Goal: Task Accomplishment & Management: Complete application form

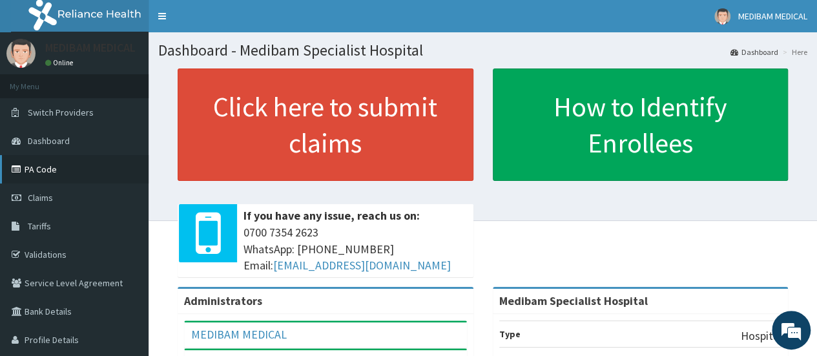
click at [60, 172] on link "PA Code" at bounding box center [74, 169] width 149 height 28
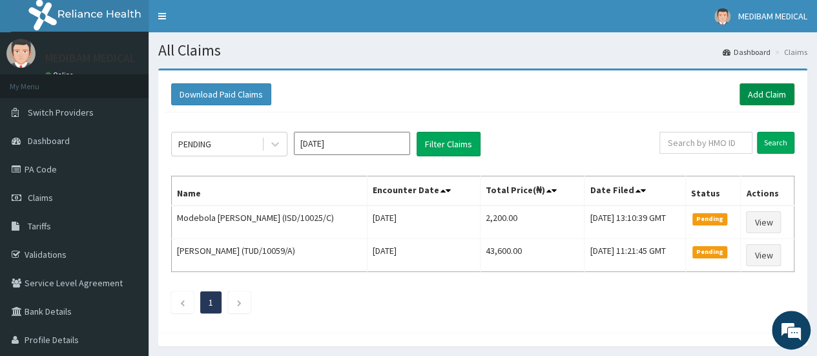
click at [757, 96] on link "Add Claim" at bounding box center [766, 94] width 55 height 22
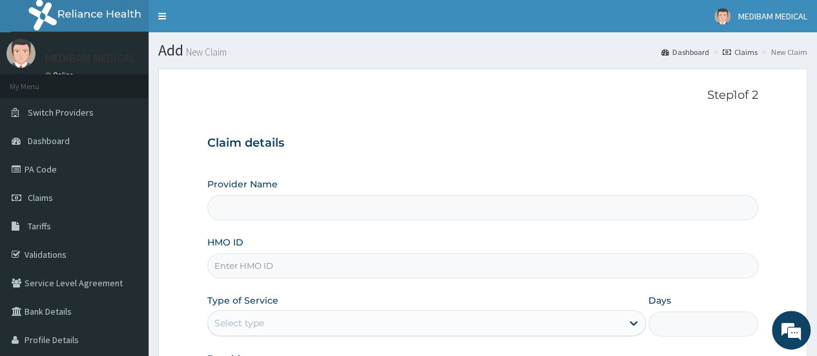
type input "Medibam Specialist Hospital"
click at [323, 263] on input "HMO ID" at bounding box center [482, 265] width 551 height 25
paste input "DAL/10595/A"
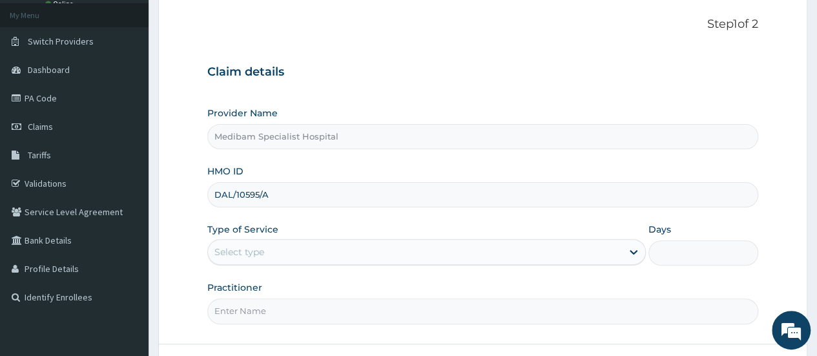
scroll to position [172, 0]
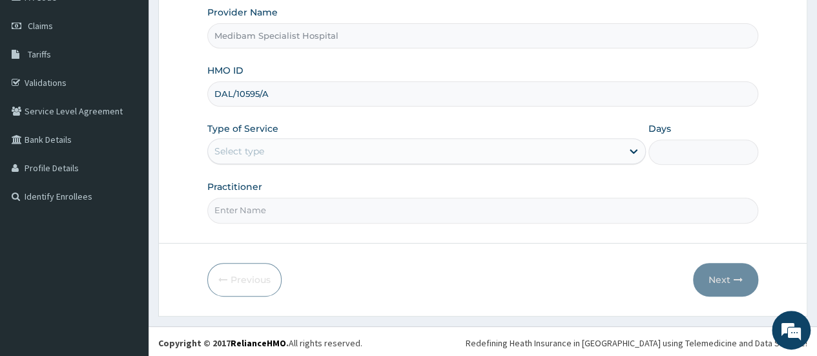
type input "DAL/10595/A"
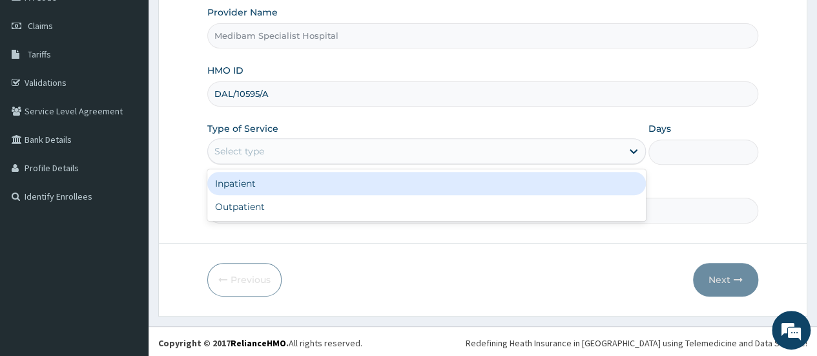
click at [313, 142] on div "Select type" at bounding box center [415, 151] width 414 height 21
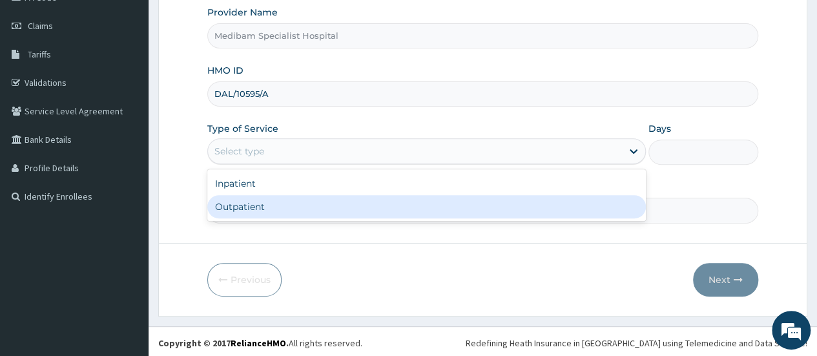
click at [342, 203] on div "Outpatient" at bounding box center [426, 206] width 438 height 23
type input "1"
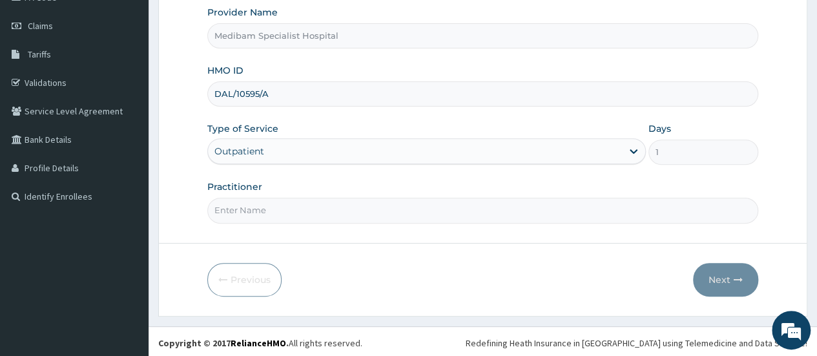
click at [457, 206] on input "Practitioner" at bounding box center [482, 210] width 551 height 25
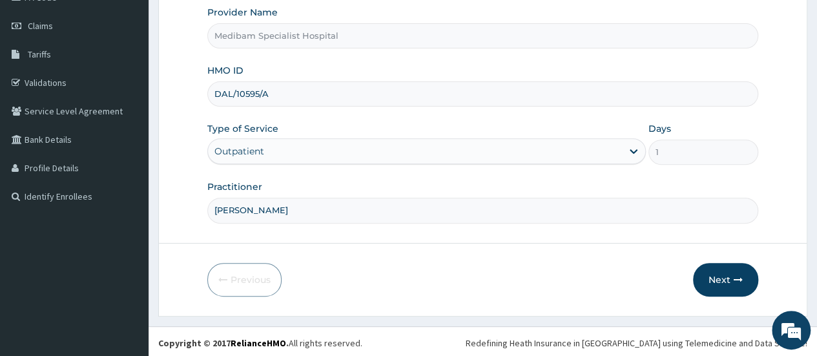
type input "DR OJO"
click at [713, 277] on button "Next" at bounding box center [725, 280] width 65 height 34
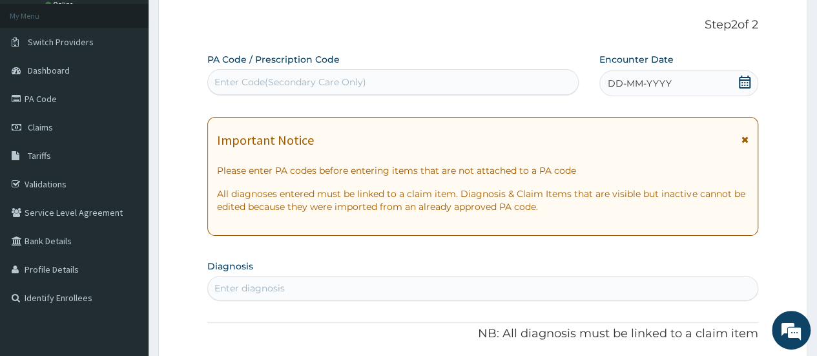
scroll to position [43, 0]
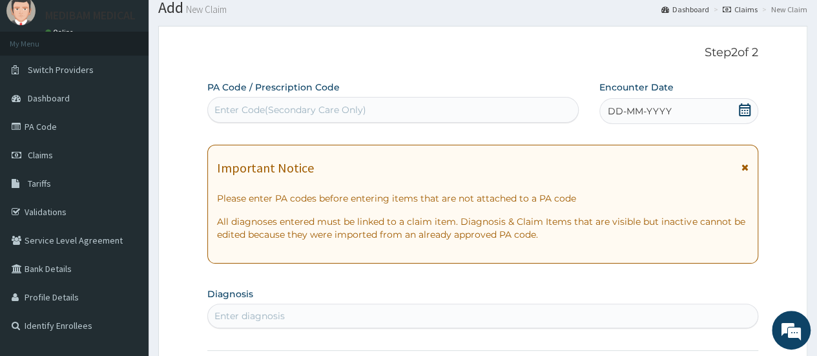
click at [689, 99] on div "DD-MM-YYYY" at bounding box center [678, 111] width 159 height 26
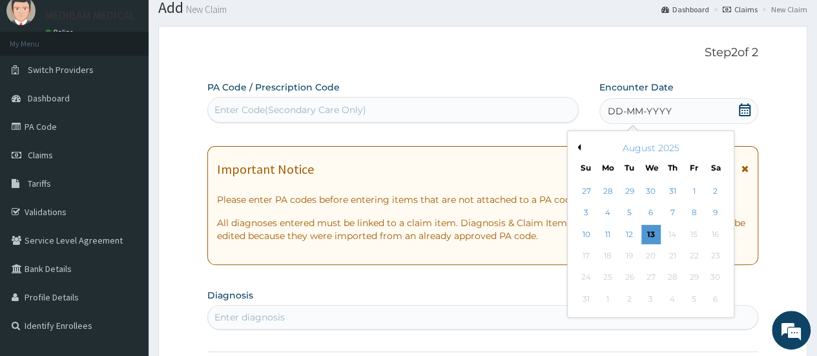
click at [655, 243] on div "13" at bounding box center [650, 234] width 19 height 19
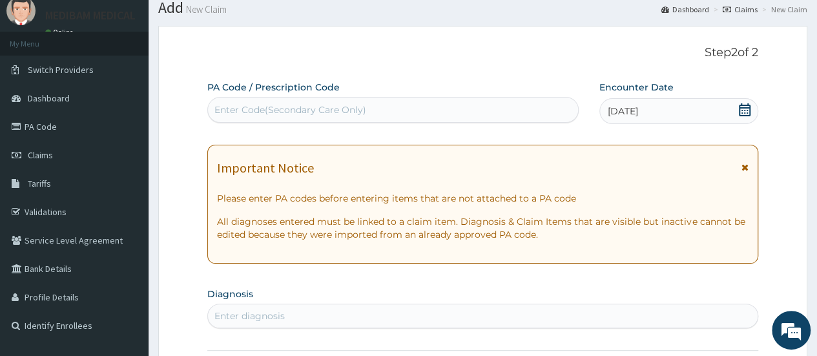
click at [258, 312] on div "Enter diagnosis" at bounding box center [249, 315] width 70 height 13
click at [49, 127] on link "PA Code" at bounding box center [74, 126] width 149 height 28
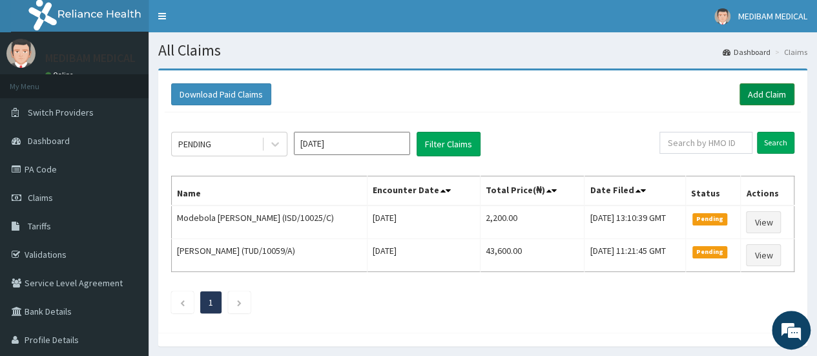
click at [766, 94] on link "Add Claim" at bounding box center [766, 94] width 55 height 22
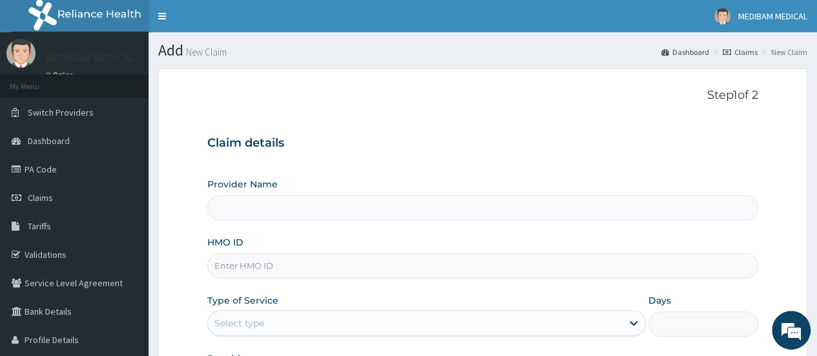
type input "Medibam Specialist Hospital"
click at [249, 268] on input "HMO ID" at bounding box center [482, 265] width 551 height 25
paste input "DAL/10595/A"
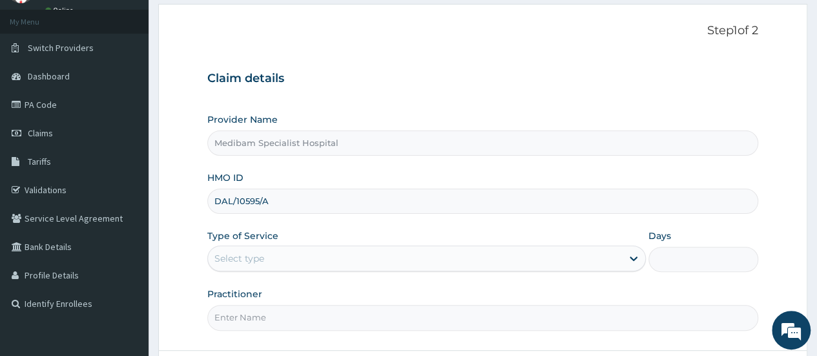
type input "DAL/10595/A"
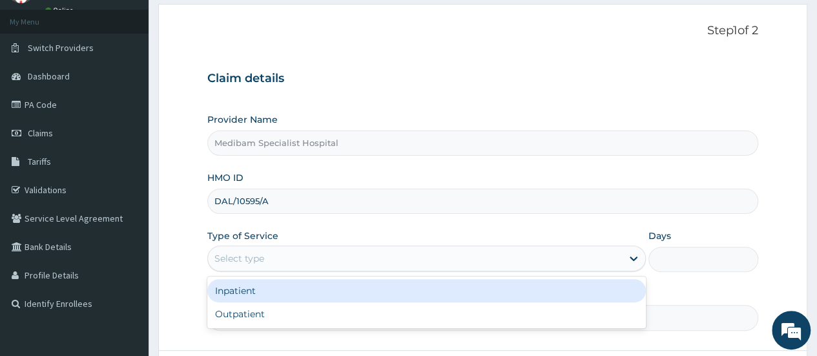
click at [267, 256] on div "Select type" at bounding box center [415, 258] width 414 height 21
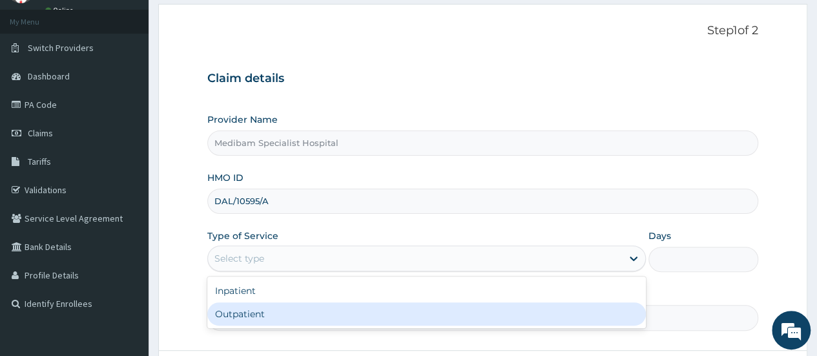
click at [269, 314] on div "Outpatient" at bounding box center [426, 313] width 438 height 23
type input "1"
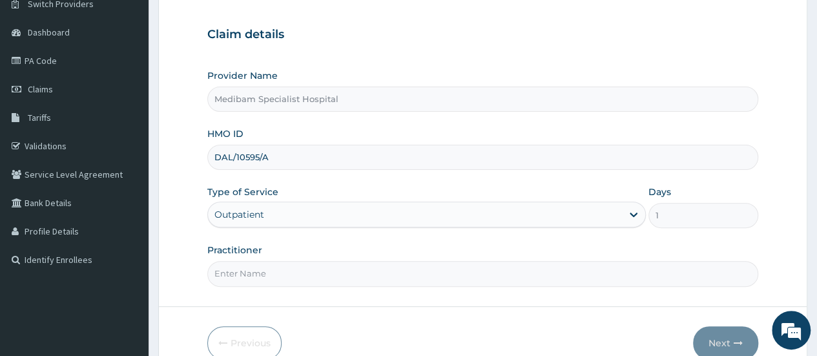
scroll to position [129, 0]
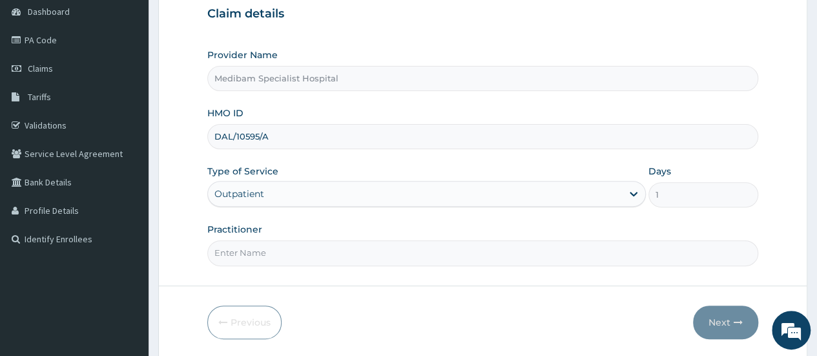
click at [291, 249] on input "Practitioner" at bounding box center [482, 252] width 551 height 25
type input "d"
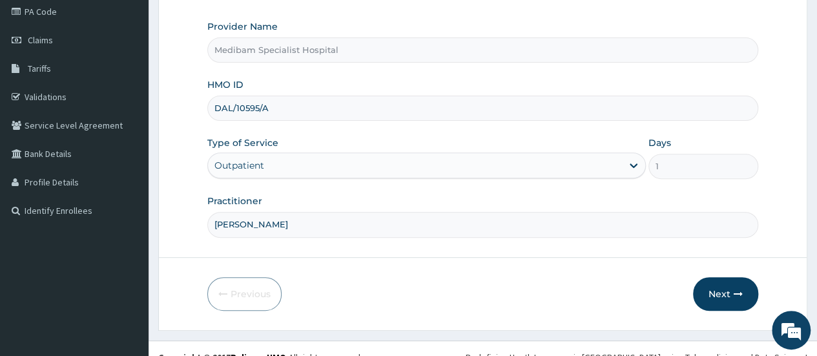
scroll to position [172, 0]
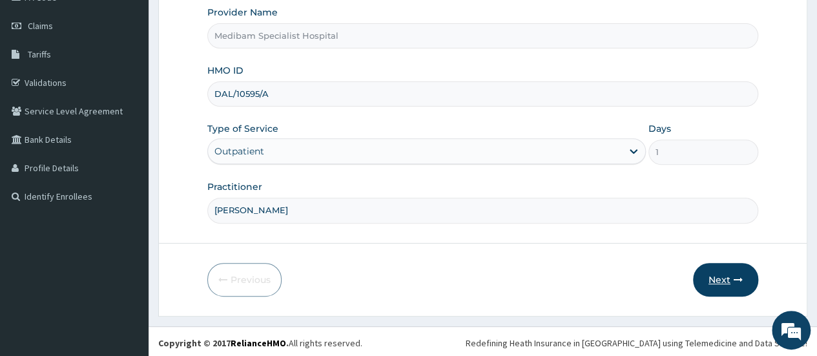
type input "DR OJO"
click at [718, 282] on button "Next" at bounding box center [725, 280] width 65 height 34
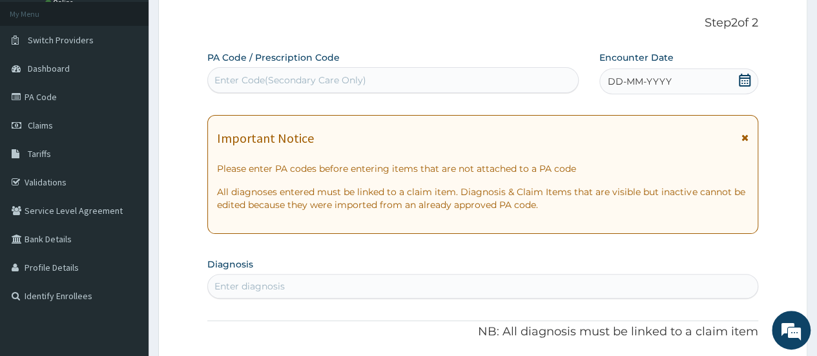
scroll to position [43, 0]
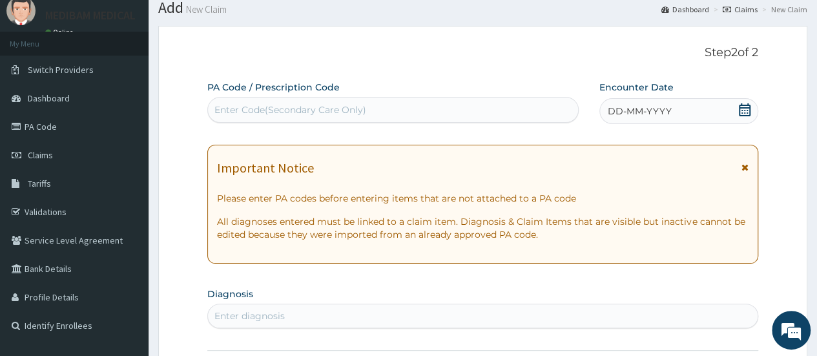
click at [644, 114] on span "DD-MM-YYYY" at bounding box center [640, 111] width 64 height 13
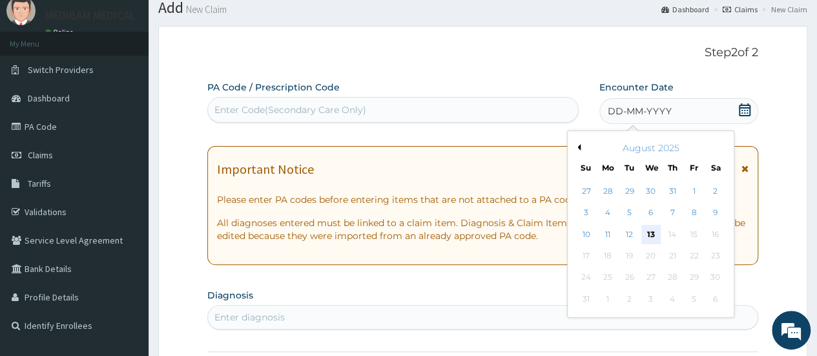
click at [648, 230] on div "13" at bounding box center [650, 234] width 19 height 19
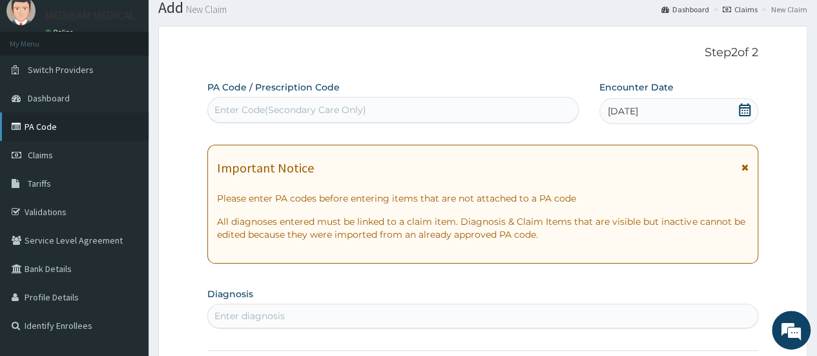
click at [45, 126] on link "PA Code" at bounding box center [74, 126] width 149 height 28
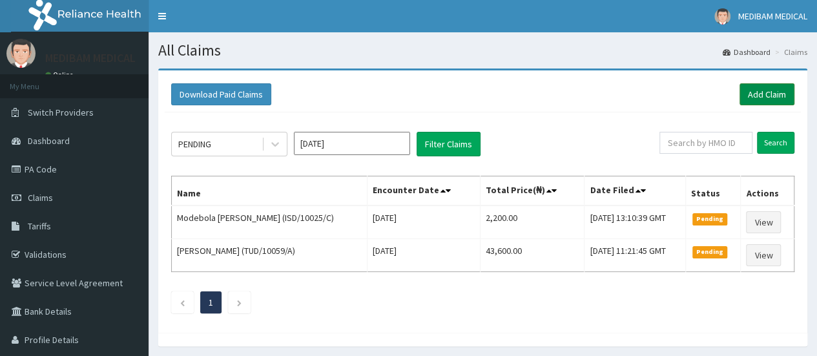
click at [765, 92] on link "Add Claim" at bounding box center [766, 94] width 55 height 22
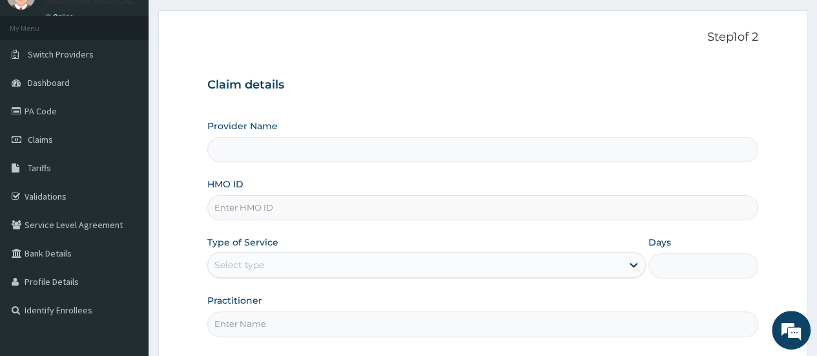
scroll to position [129, 0]
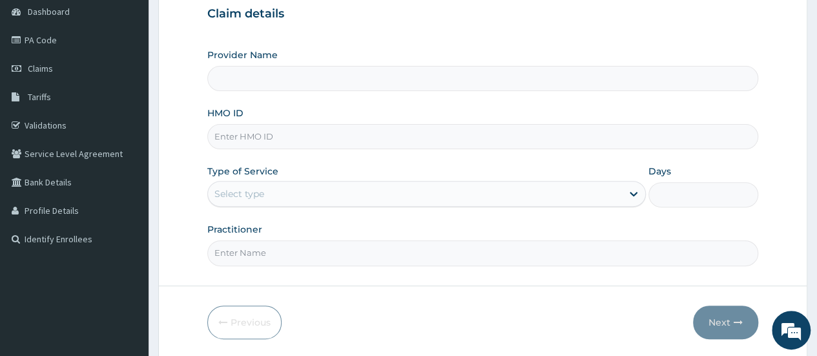
type input "Medibam Specialist Hospital"
click at [265, 136] on input "HMO ID" at bounding box center [482, 136] width 551 height 25
type input "DAL/1O595/A"
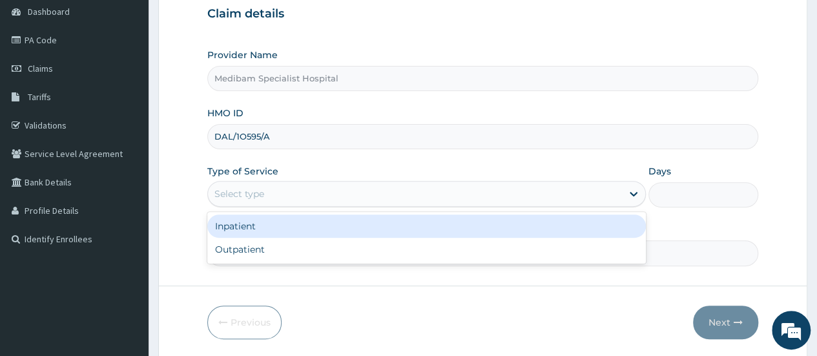
click at [496, 192] on div "Select type" at bounding box center [415, 193] width 414 height 21
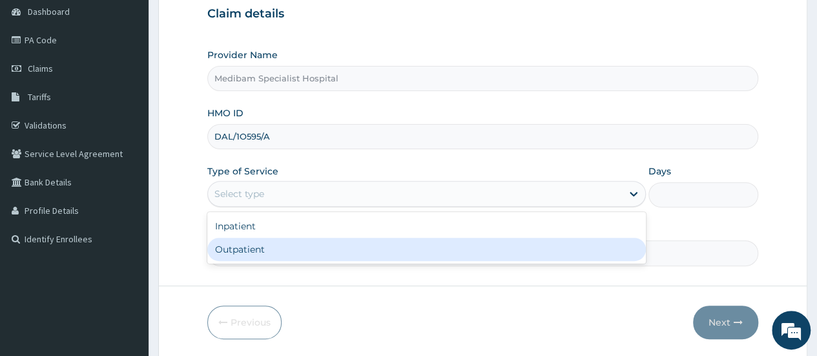
click at [453, 259] on div "Outpatient" at bounding box center [426, 249] width 438 height 23
type input "1"
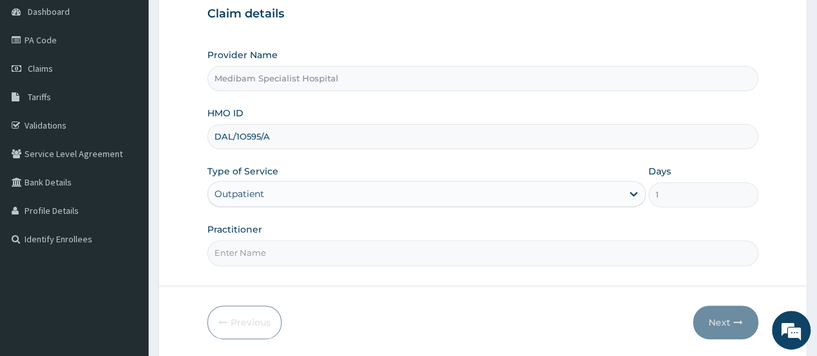
click at [358, 251] on input "Practitioner" at bounding box center [482, 252] width 551 height 25
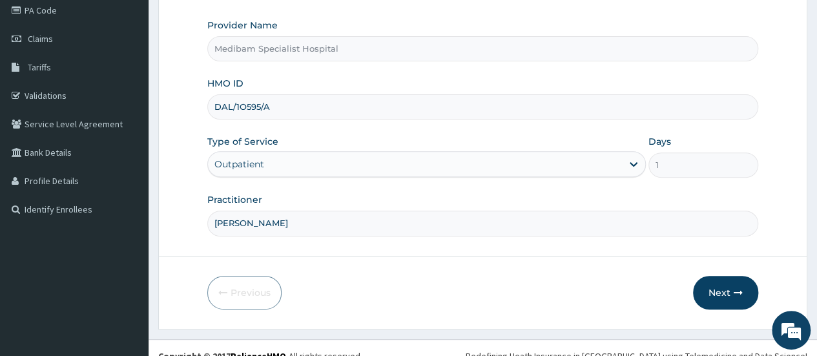
scroll to position [172, 0]
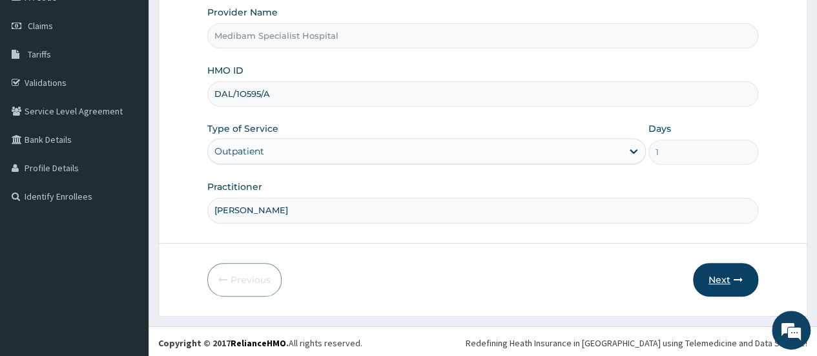
type input "DR OJO"
click at [716, 280] on button "Next" at bounding box center [725, 280] width 65 height 34
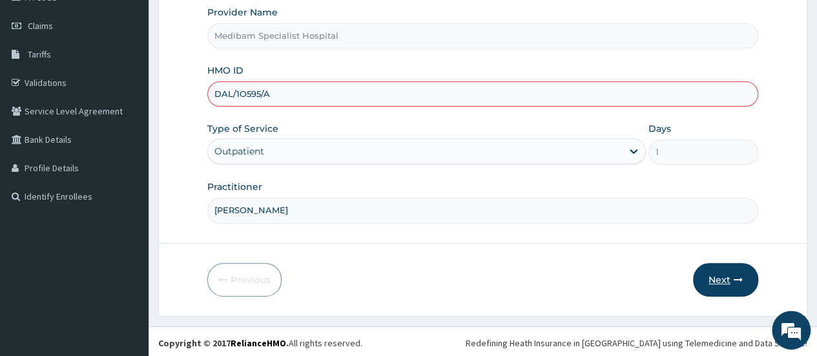
click at [734, 275] on icon "button" at bounding box center [738, 279] width 9 height 9
click at [716, 285] on button "Next" at bounding box center [725, 280] width 65 height 34
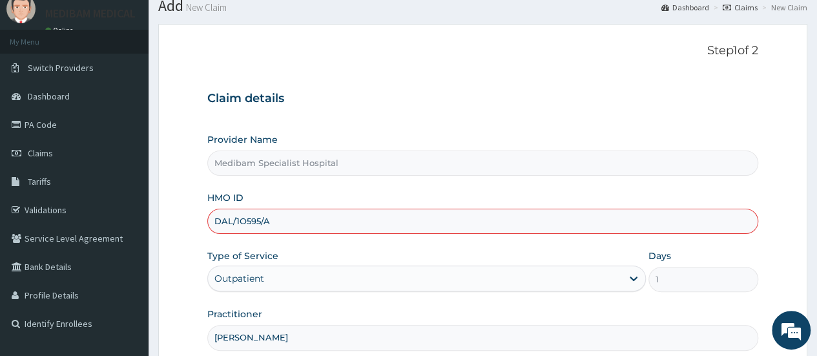
scroll to position [43, 0]
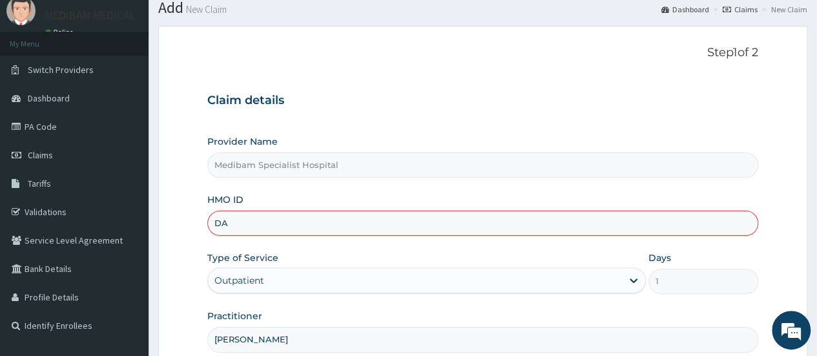
type input "D"
paste input "DAL/10595/A"
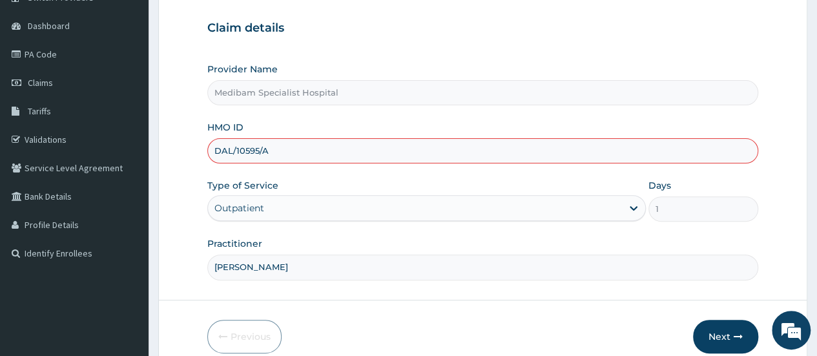
scroll to position [172, 0]
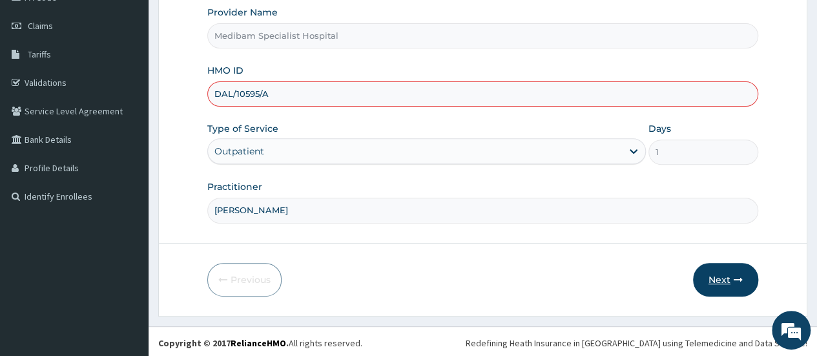
type input "DAL/10595/A"
click at [729, 283] on button "Next" at bounding box center [725, 280] width 65 height 34
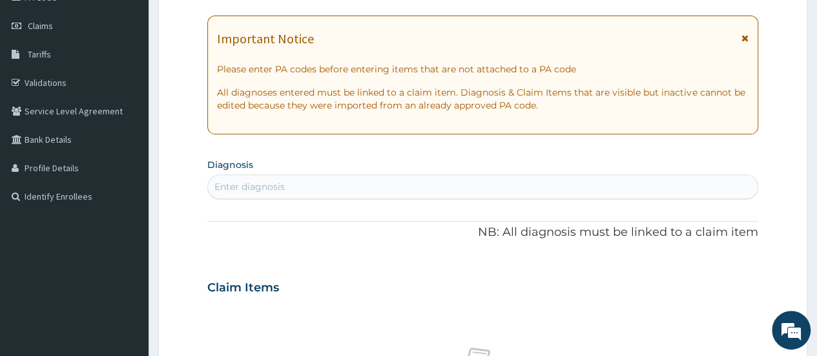
scroll to position [0, 0]
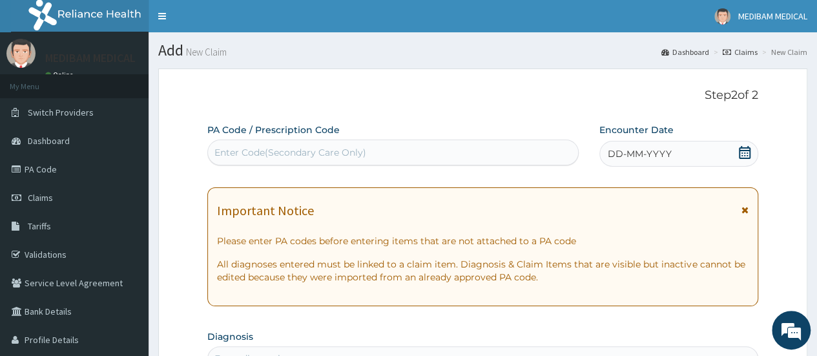
click at [626, 150] on span "DD-MM-YYYY" at bounding box center [640, 153] width 64 height 13
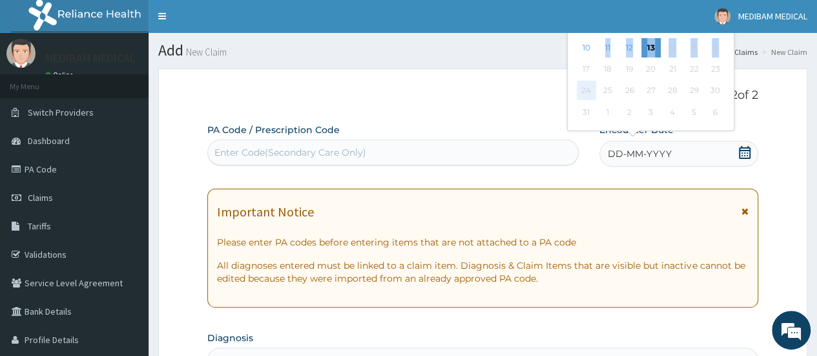
drag, startPoint x: 591, startPoint y: 56, endPoint x: 592, endPoint y: 97, distance: 40.7
click at [592, 98] on div "27 28 29 30 31 1 2 3 4 5 6 7 8 9 10 11 12 13 14 15 16 17 18 19 20 21 22 23 24 2…" at bounding box center [650, 58] width 150 height 129
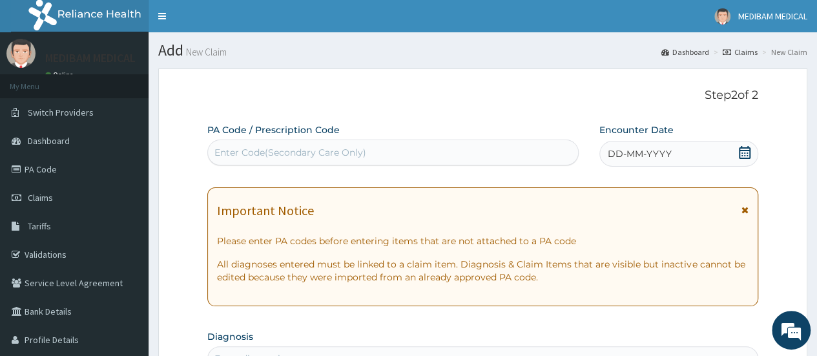
click at [614, 162] on div "DD-MM-YYYY" at bounding box center [678, 154] width 159 height 26
click at [584, 30] on nav "Toggle navigation MEDIBAM MEDICAL MEDIBAM MEDICAL - medibammedical@gmail.com Me…" at bounding box center [483, 16] width 668 height 32
click at [740, 150] on icon at bounding box center [745, 152] width 12 height 13
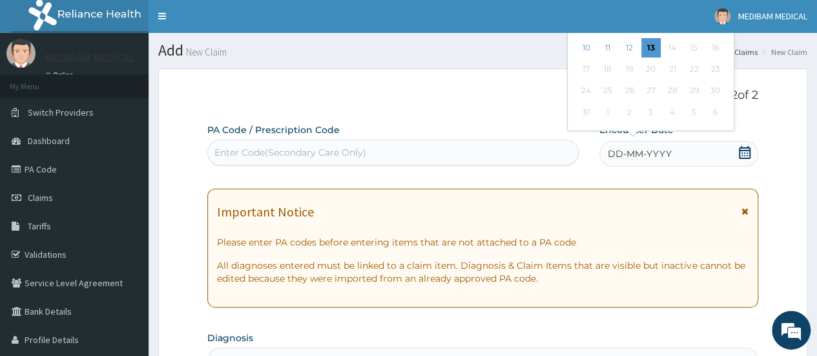
click at [413, 91] on p "Step 2 of 2" at bounding box center [482, 95] width 551 height 14
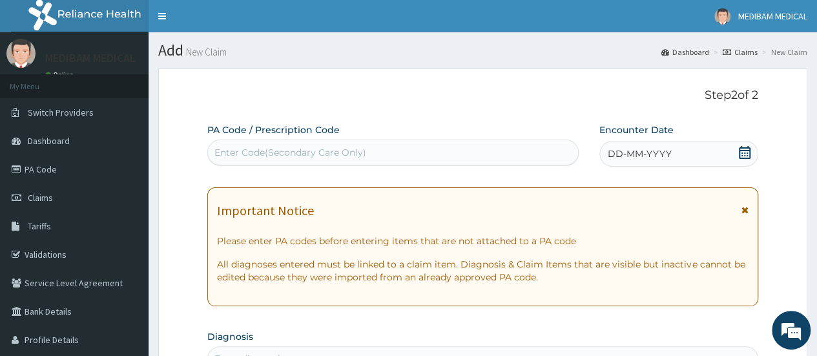
click at [748, 152] on icon at bounding box center [744, 152] width 13 height 13
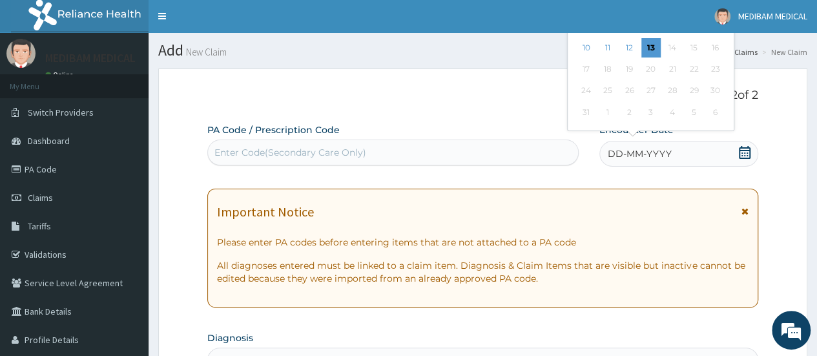
click at [774, 130] on div "Previous Month August 2025 Su Mo Tu We Th Fr Sa 27 28 29 30 31 1 2 3 4 5 6 7 8 …" at bounding box center [677, 39] width 220 height 191
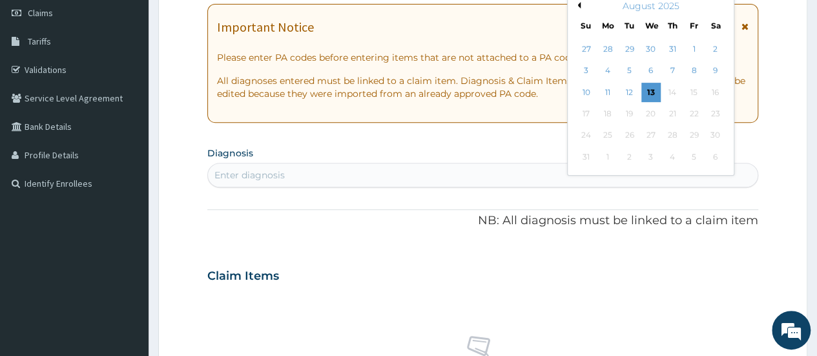
scroll to position [194, 0]
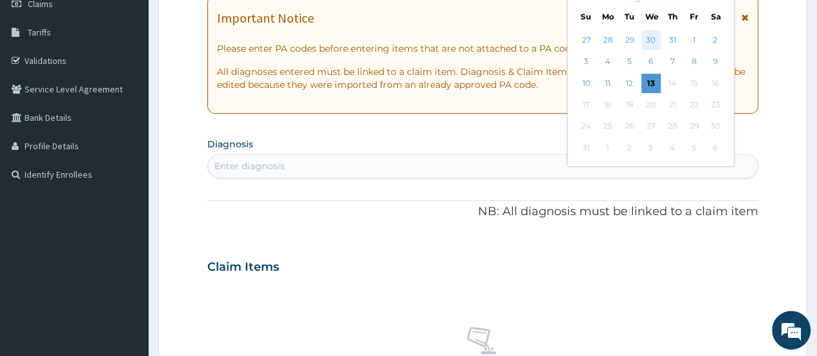
click at [650, 42] on div "30" at bounding box center [650, 39] width 19 height 19
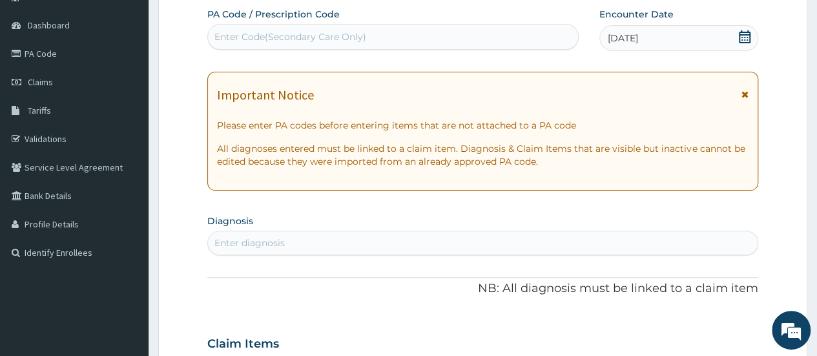
scroll to position [0, 0]
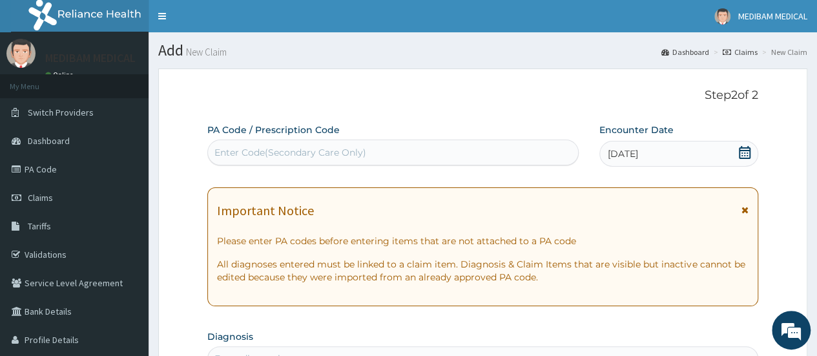
click at [312, 151] on div "Enter Code(Secondary Care Only)" at bounding box center [290, 152] width 152 height 13
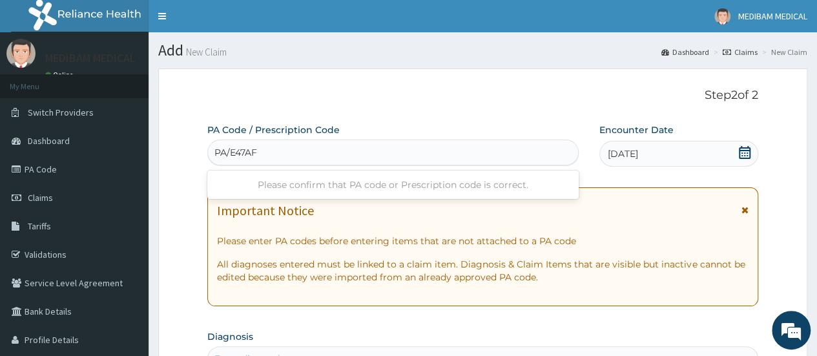
type input "PA/E47AFA"
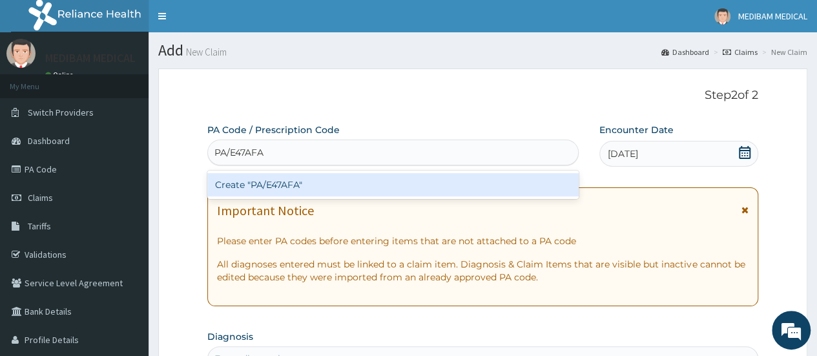
click at [298, 189] on div "Create "PA/E47AFA"" at bounding box center [392, 184] width 371 height 23
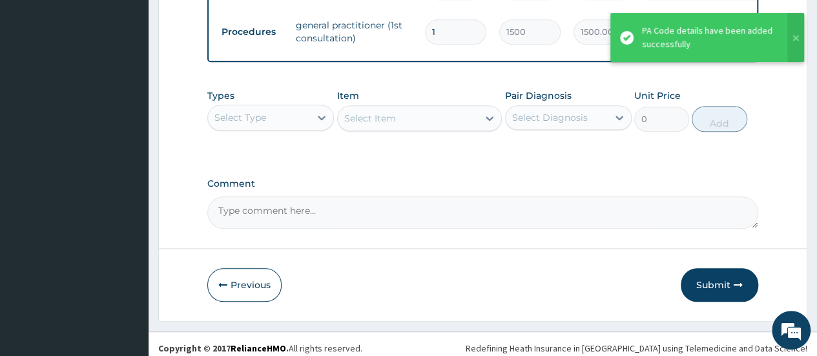
scroll to position [566, 0]
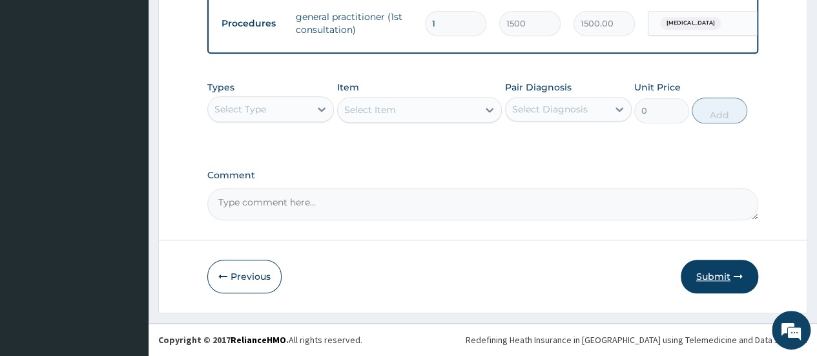
click at [719, 276] on button "Submit" at bounding box center [719, 277] width 77 height 34
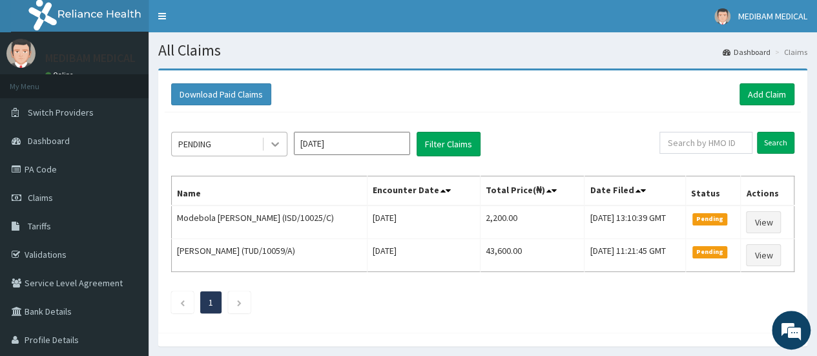
click at [282, 145] on icon at bounding box center [275, 144] width 13 height 13
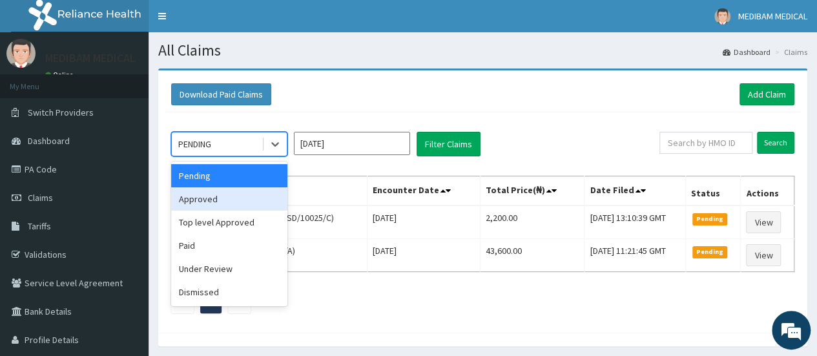
click at [237, 198] on div "Approved" at bounding box center [229, 198] width 116 height 23
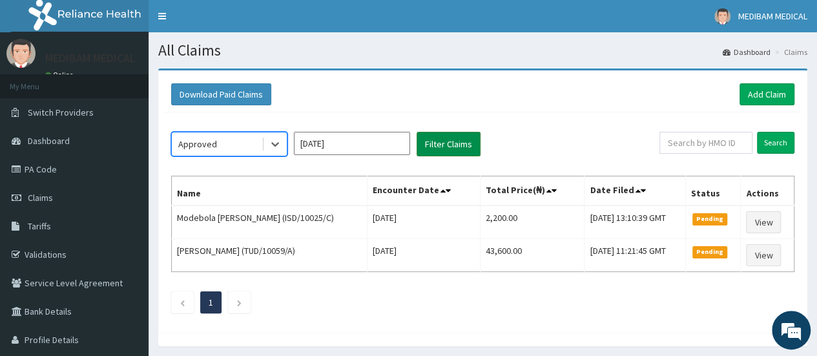
click at [433, 143] on button "Filter Claims" at bounding box center [449, 144] width 64 height 25
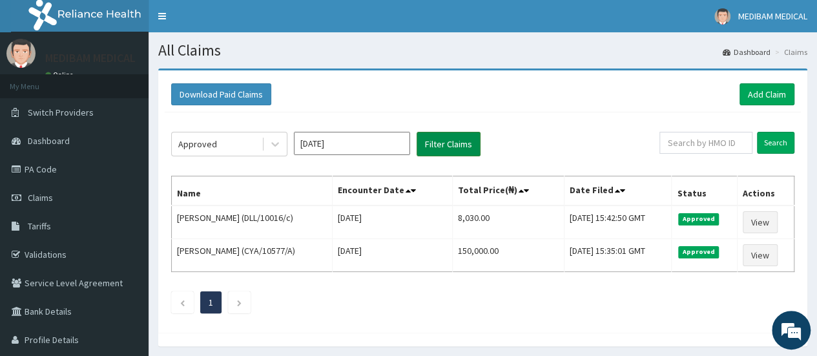
click at [444, 148] on button "Filter Claims" at bounding box center [449, 144] width 64 height 25
click at [761, 91] on link "Add Claim" at bounding box center [766, 94] width 55 height 22
click at [39, 169] on link "PA Code" at bounding box center [74, 169] width 149 height 28
click at [43, 168] on link "PA Code" at bounding box center [74, 169] width 149 height 28
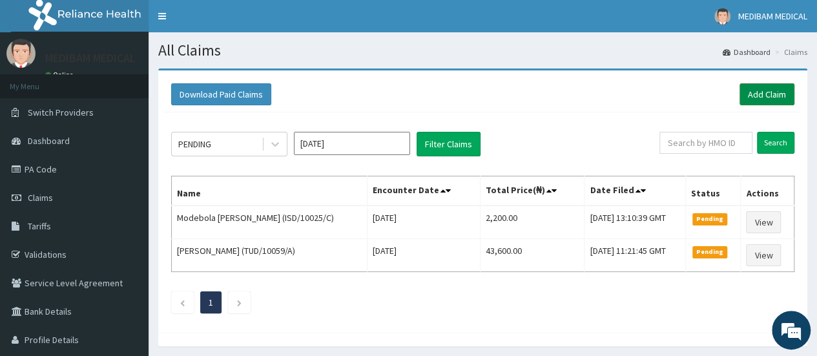
click at [770, 91] on link "Add Claim" at bounding box center [766, 94] width 55 height 22
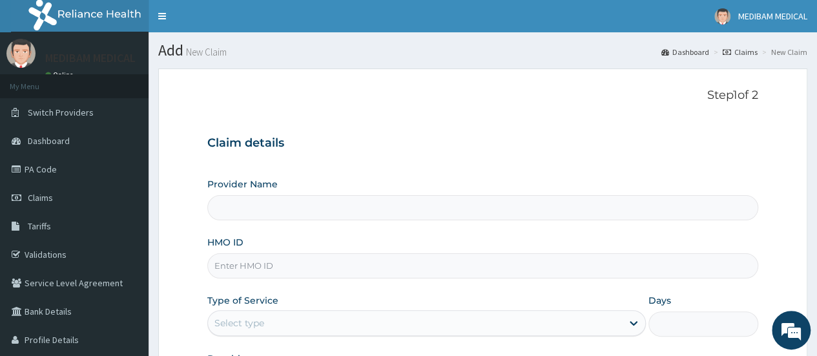
click at [264, 269] on input "HMO ID" at bounding box center [482, 265] width 551 height 25
type input "Medibam Specialist Hospital"
paste input "CHL/10295/C"
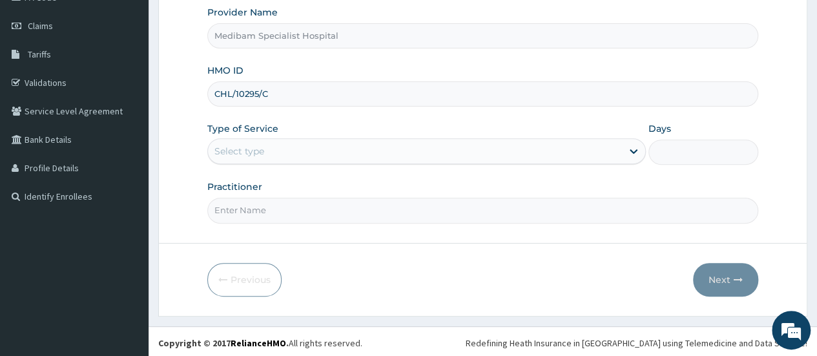
type input "CHL/10295/C"
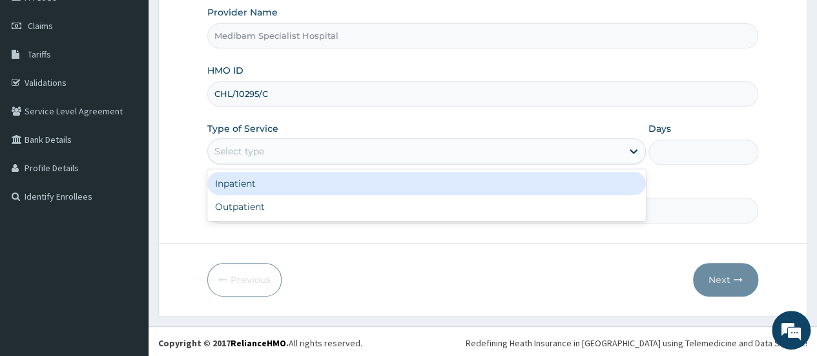
click at [455, 145] on div "Select type" at bounding box center [415, 151] width 414 height 21
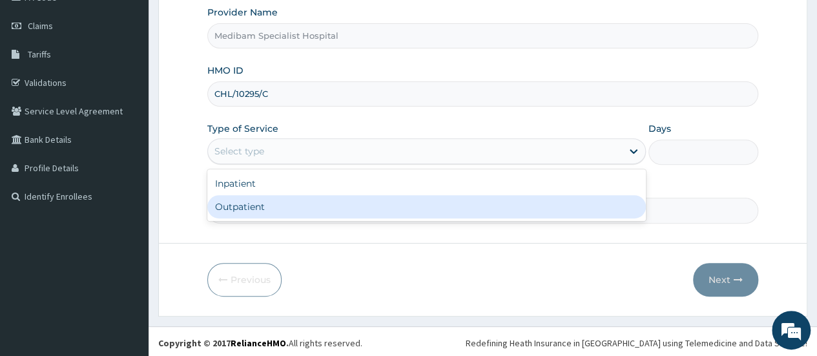
click at [404, 202] on div "Outpatient" at bounding box center [426, 206] width 438 height 23
type input "1"
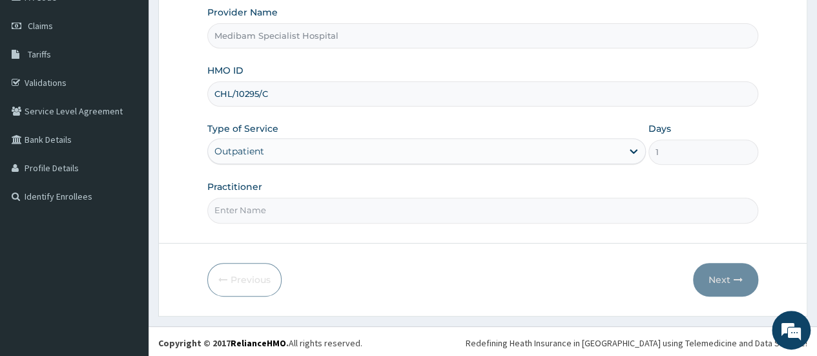
click at [452, 207] on input "Practitioner" at bounding box center [482, 210] width 551 height 25
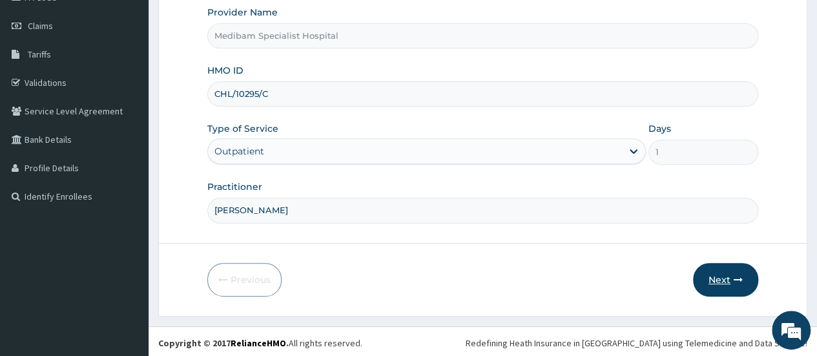
type input "DR OJO"
click at [709, 277] on button "Next" at bounding box center [725, 280] width 65 height 34
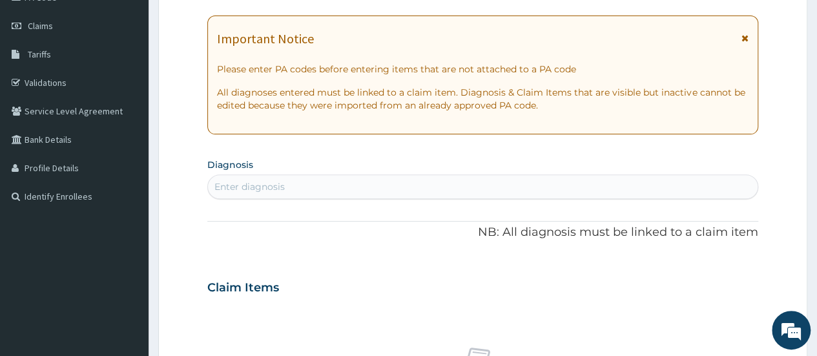
click at [265, 186] on div "Enter diagnosis" at bounding box center [249, 186] width 70 height 13
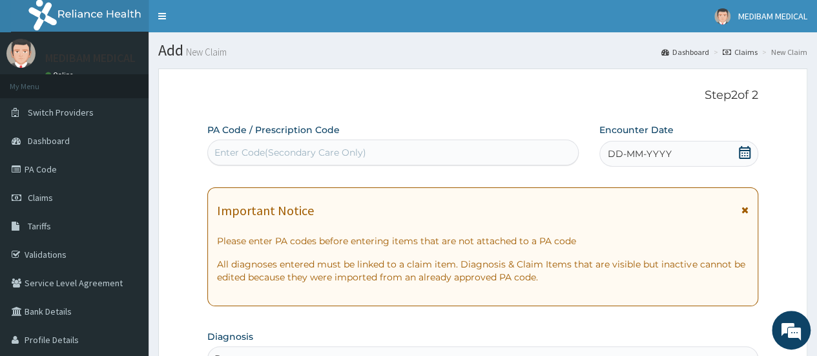
type input "P"
click at [273, 143] on div "Enter Code(Secondary Care Only)" at bounding box center [392, 152] width 369 height 21
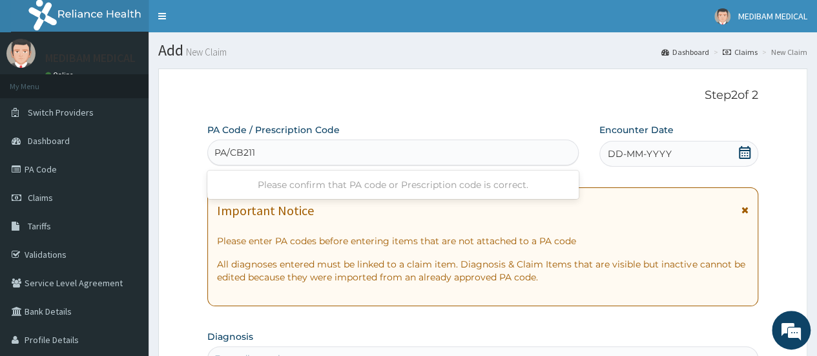
type input "PA/CB211D"
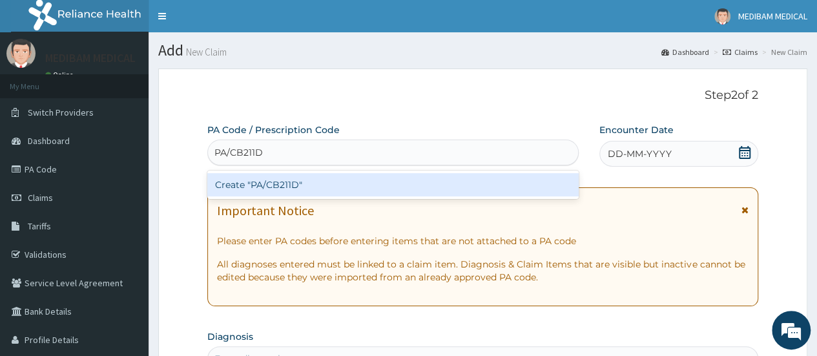
click at [296, 187] on div "Create "PA/CB211D"" at bounding box center [392, 184] width 371 height 23
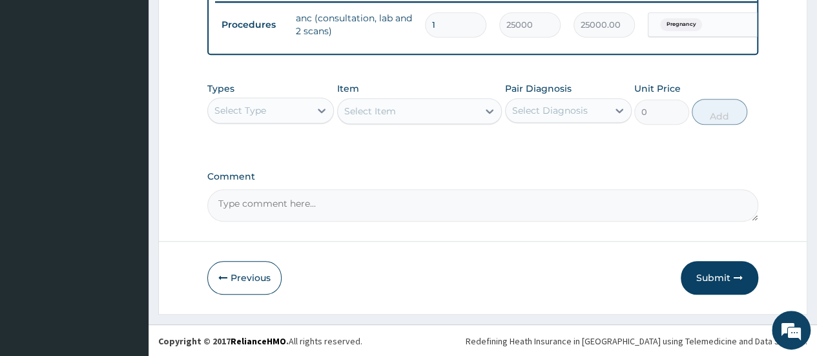
scroll to position [522, 0]
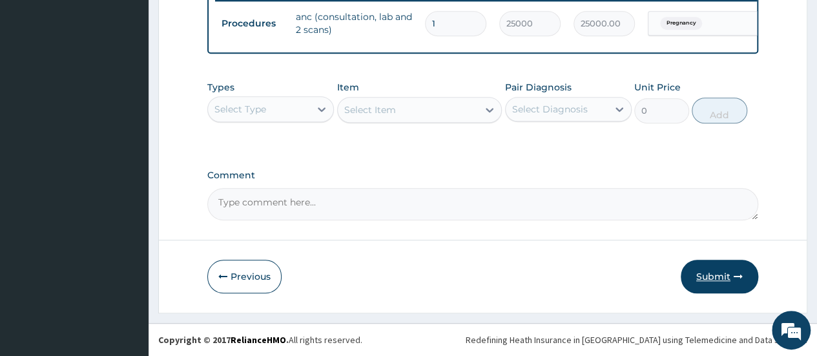
click at [714, 280] on button "Submit" at bounding box center [719, 277] width 77 height 34
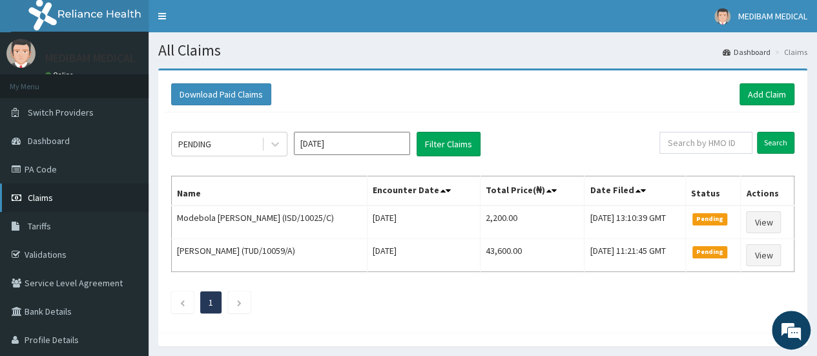
click at [40, 196] on span "Claims" at bounding box center [40, 198] width 25 height 12
